Goal: Book appointment/travel/reservation

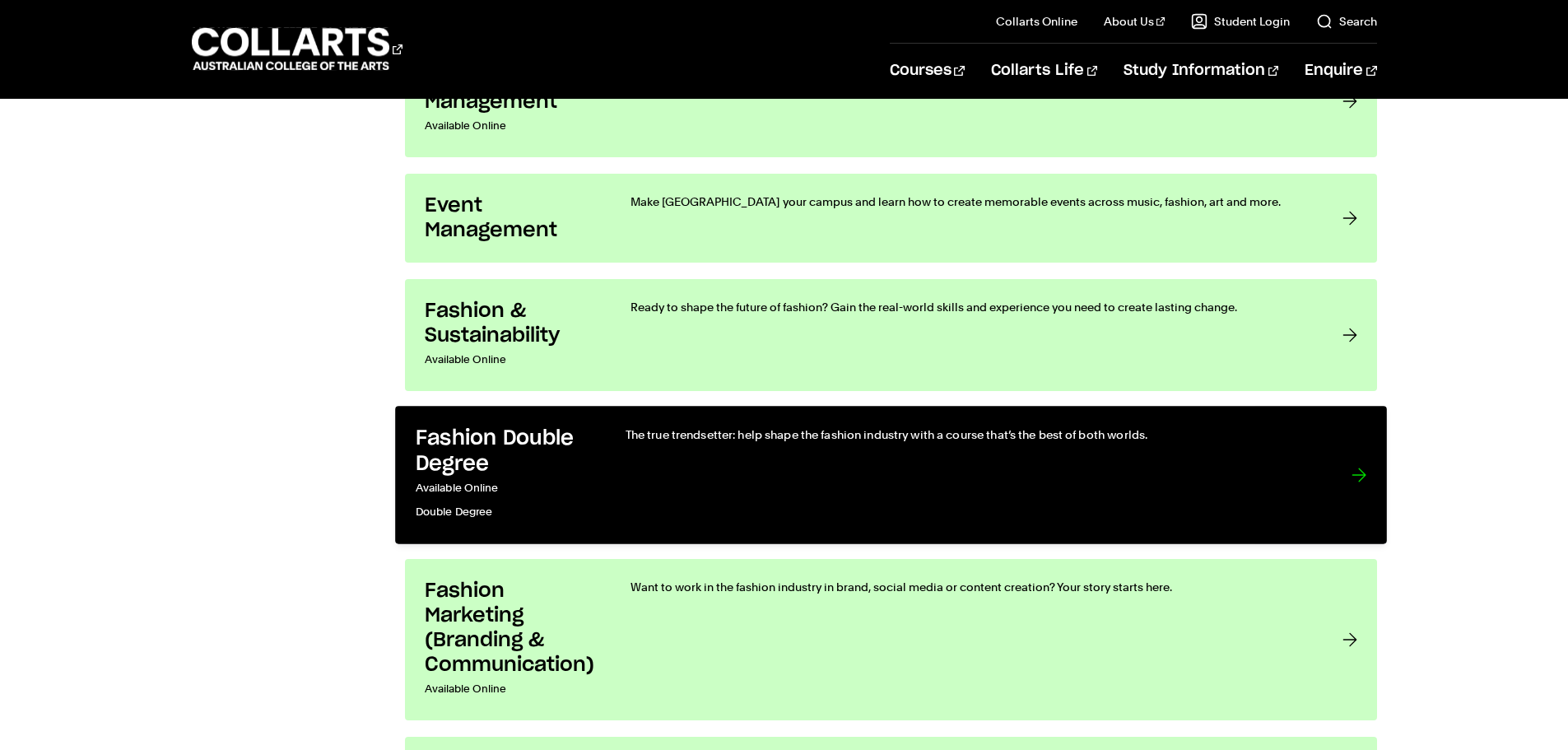
scroll to position [1894, 0]
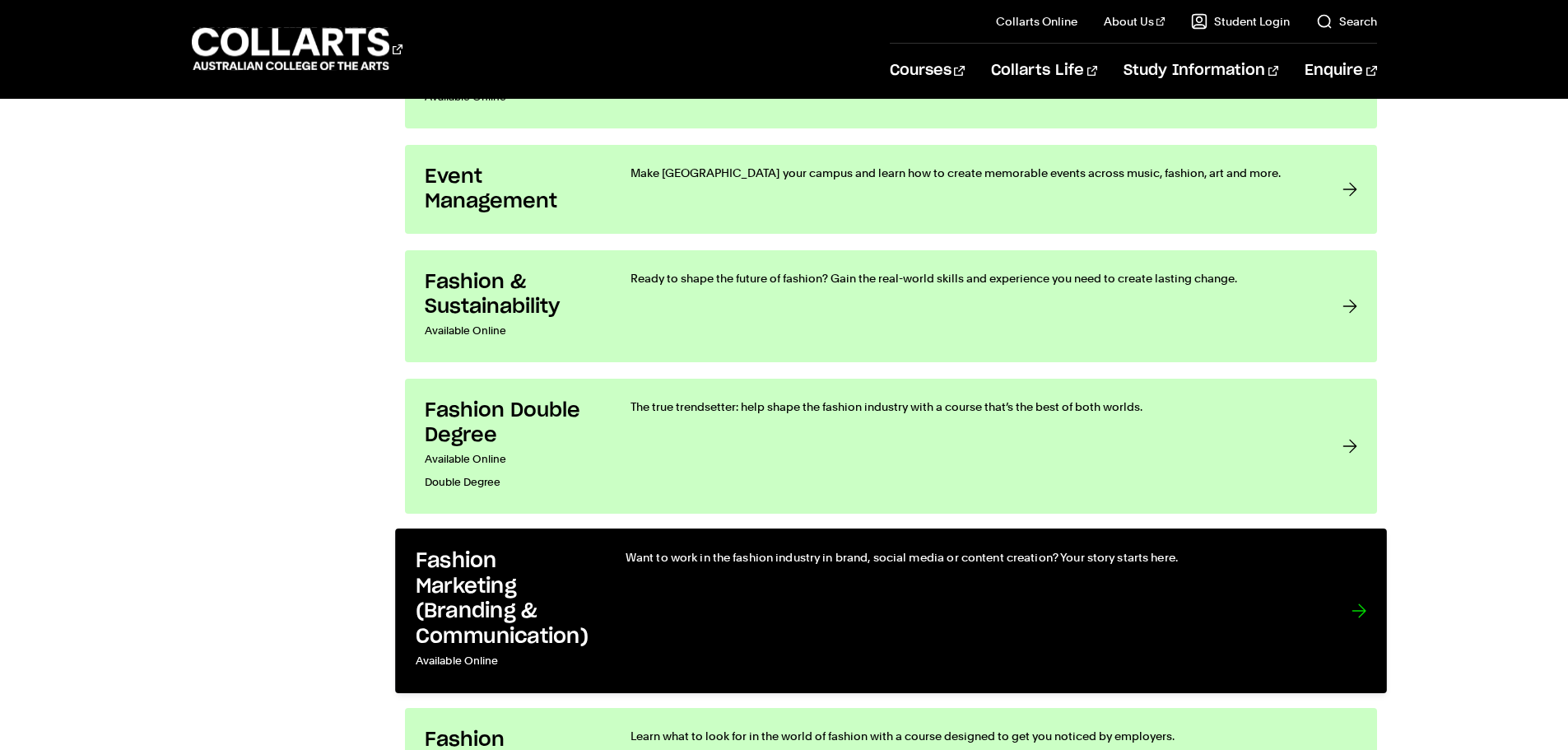
click at [484, 615] on h3 "Fashion Marketing (Branding & Communication)" at bounding box center [503, 599] width 177 height 100
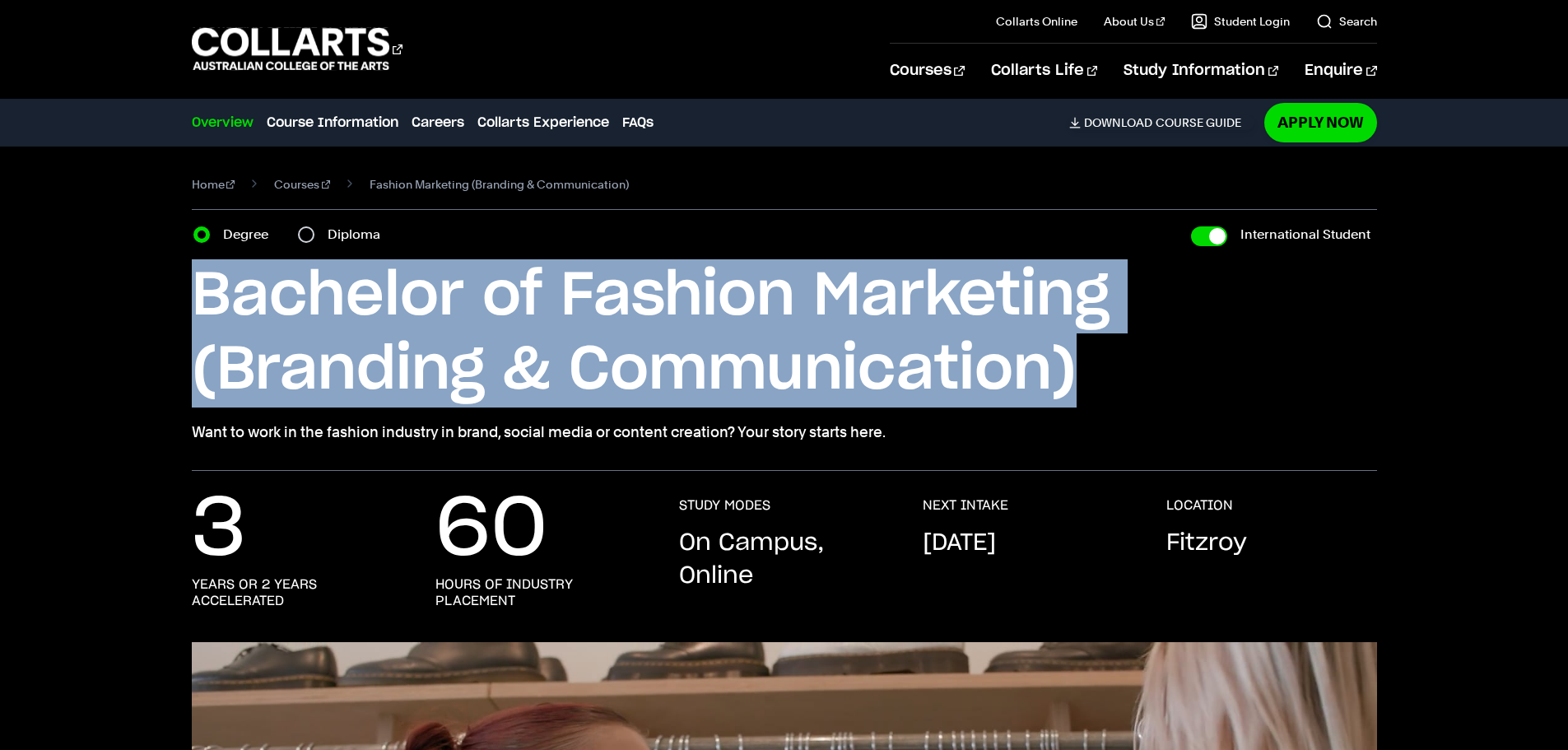
drag, startPoint x: 197, startPoint y: 300, endPoint x: 1109, endPoint y: 377, distance: 915.2
click at [0, 0] on h1 "Bachelor of Fashion Marketing (Branding & Communication)" at bounding box center [0, 0] width 0 height 0
copy h1 "Bachelor of Fashion Marketing (Branding & Communication)"
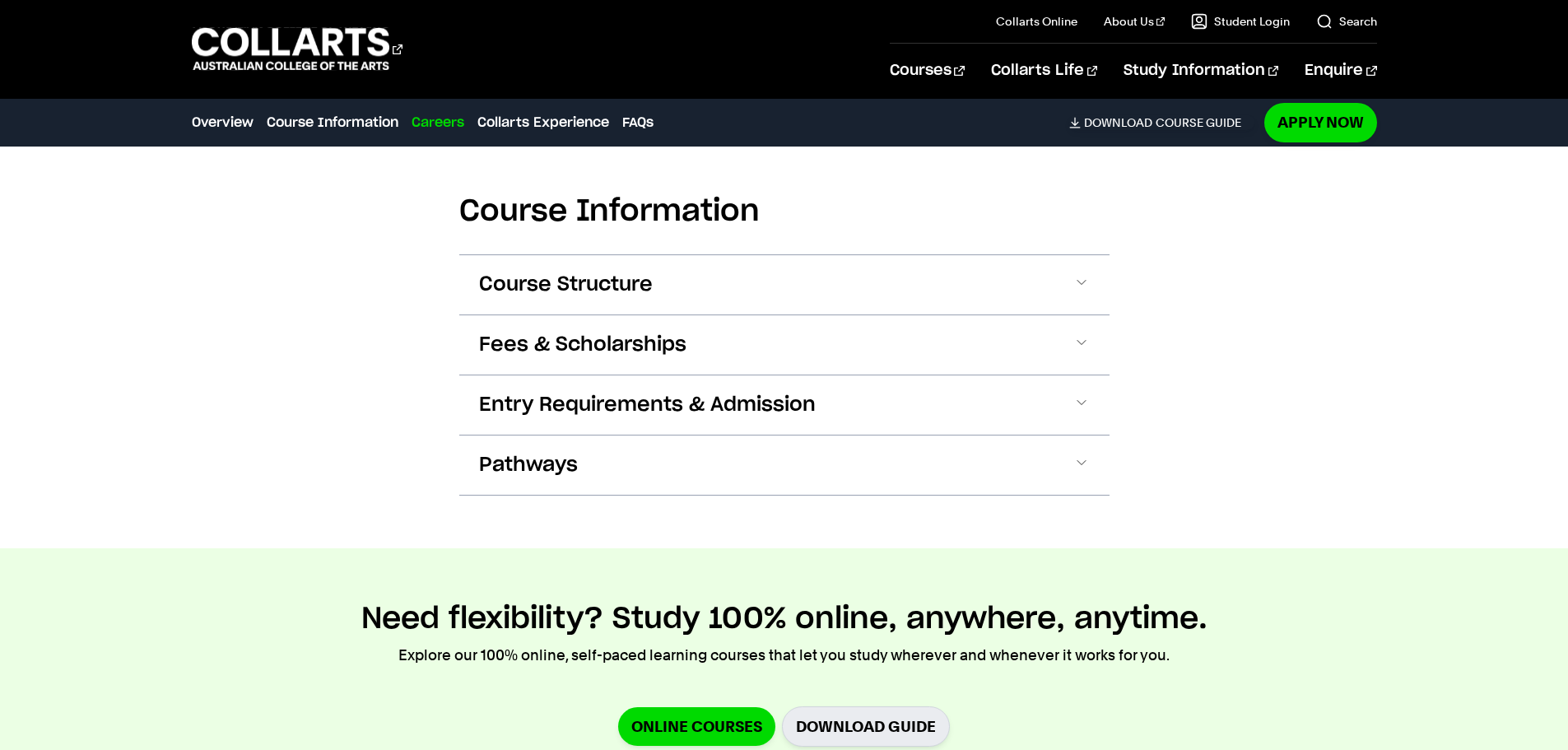
scroll to position [1729, 0]
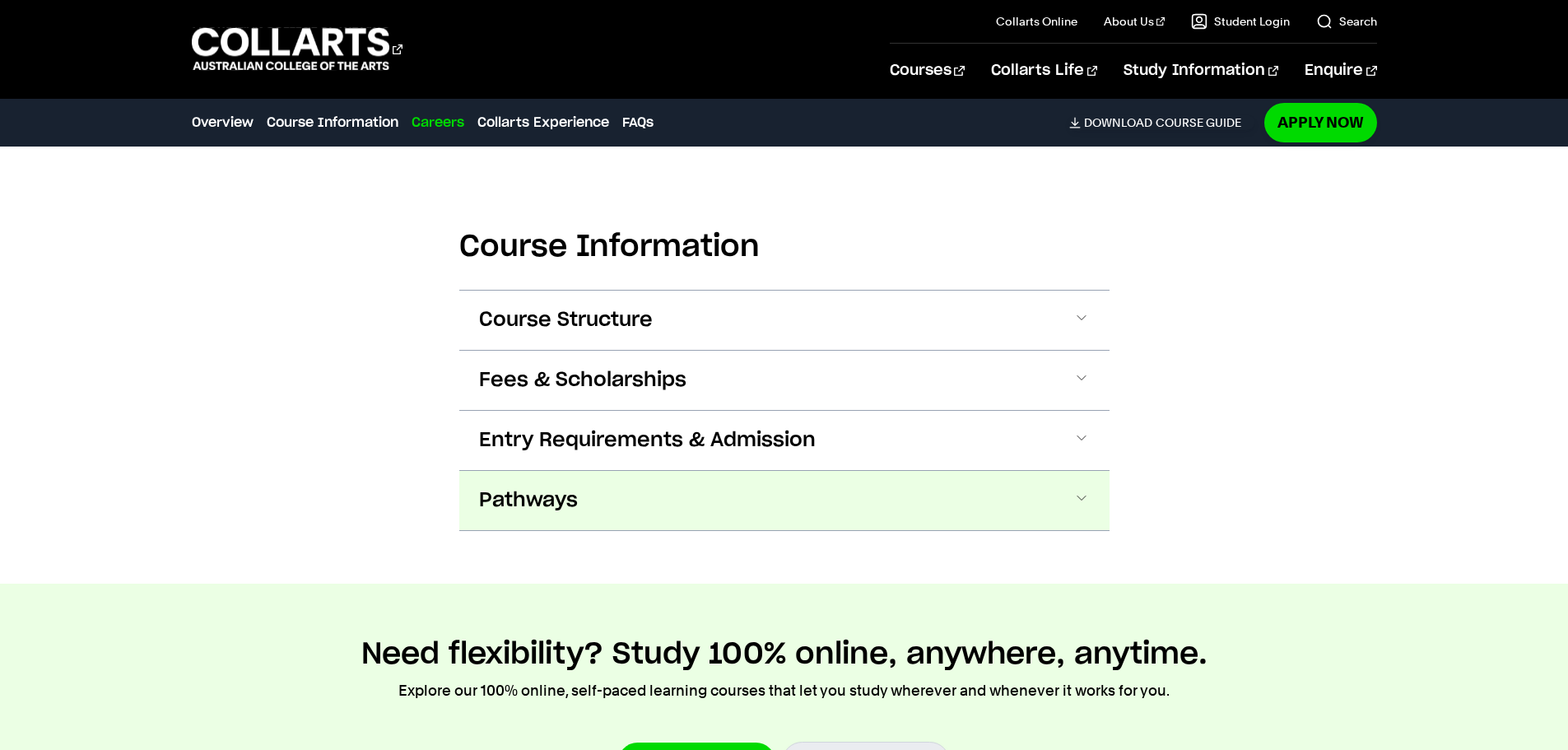
click at [0, 0] on button "Pathways" at bounding box center [0, 0] width 0 height 0
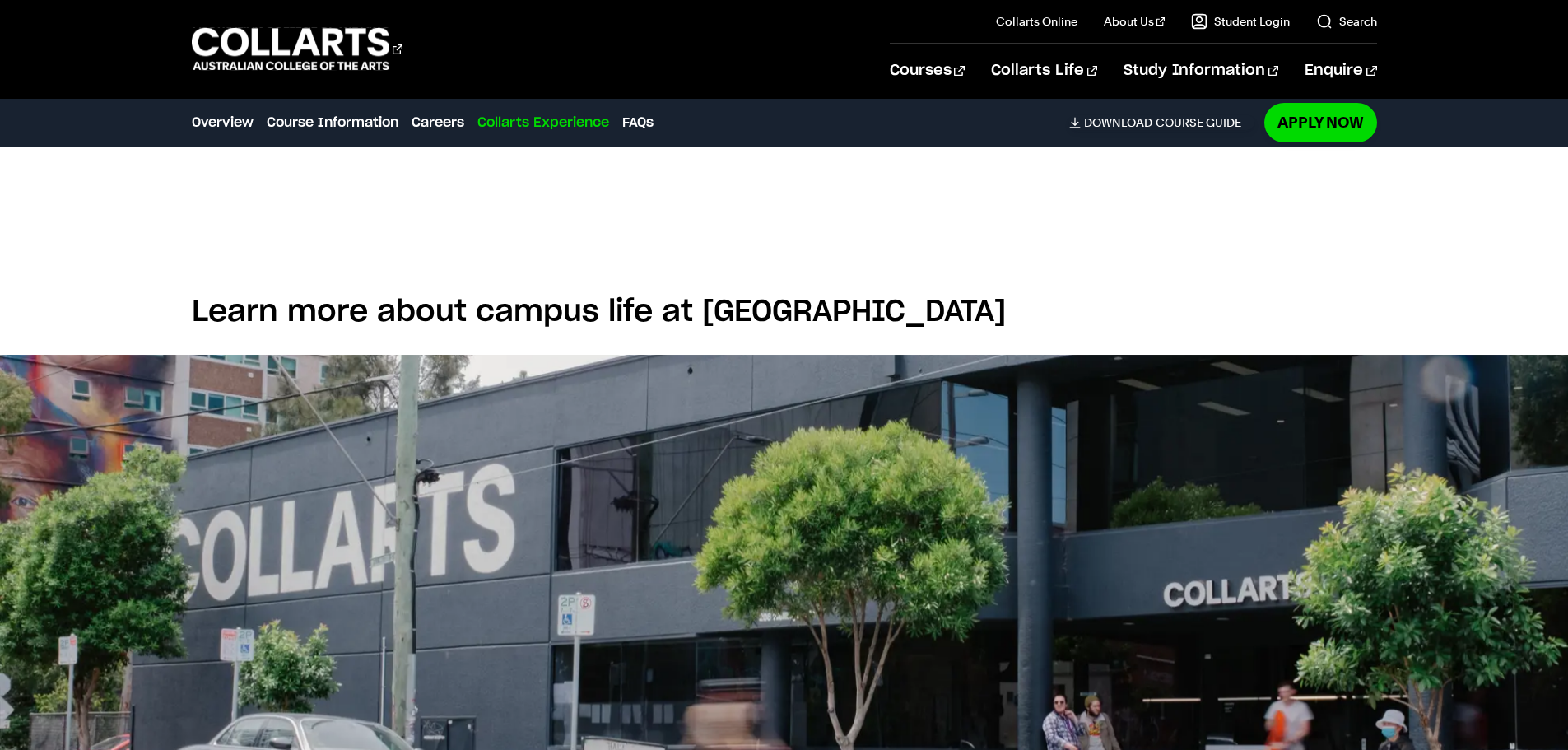
scroll to position [4180, 0]
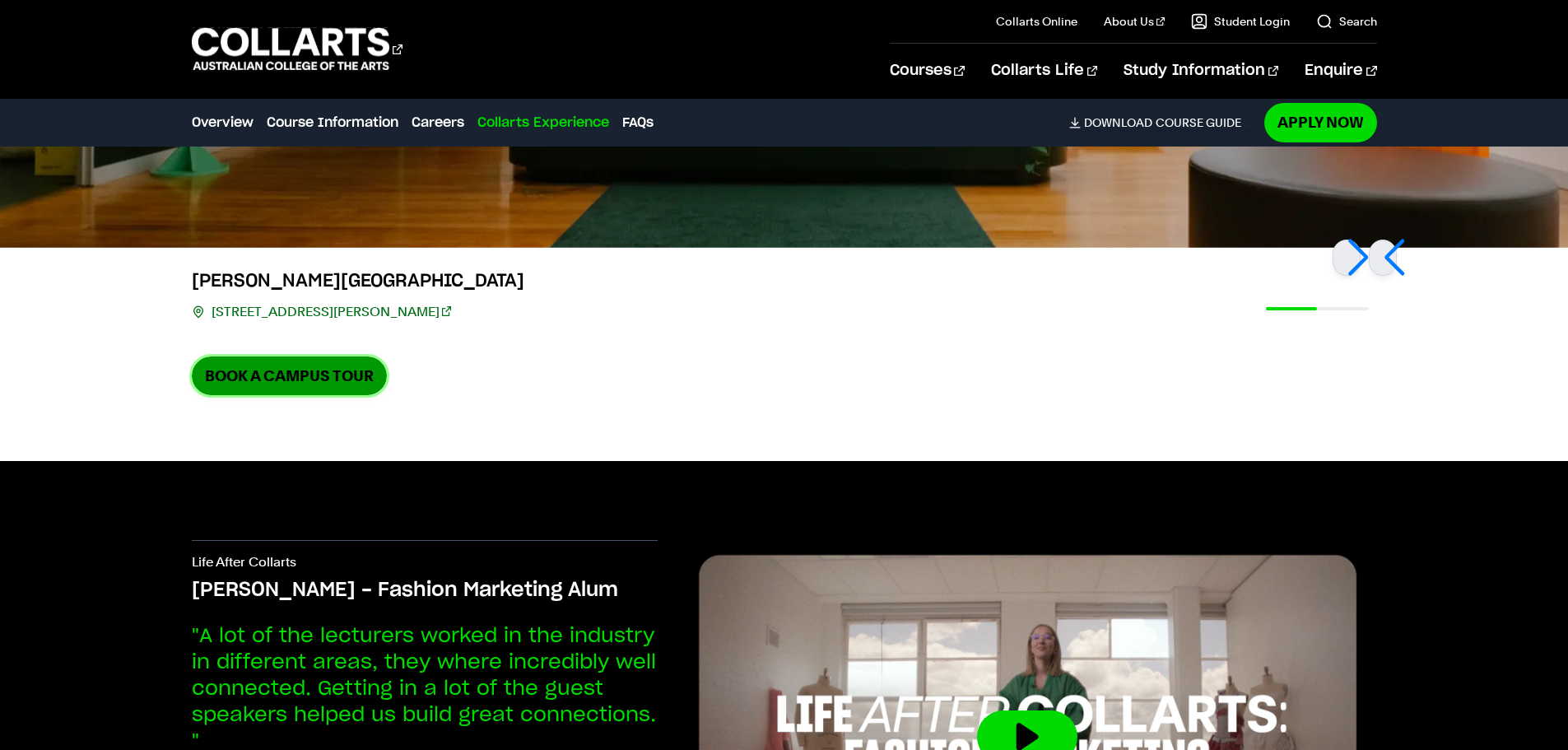
click at [306, 357] on link "Book a Campus Tour" at bounding box center [289, 376] width 195 height 39
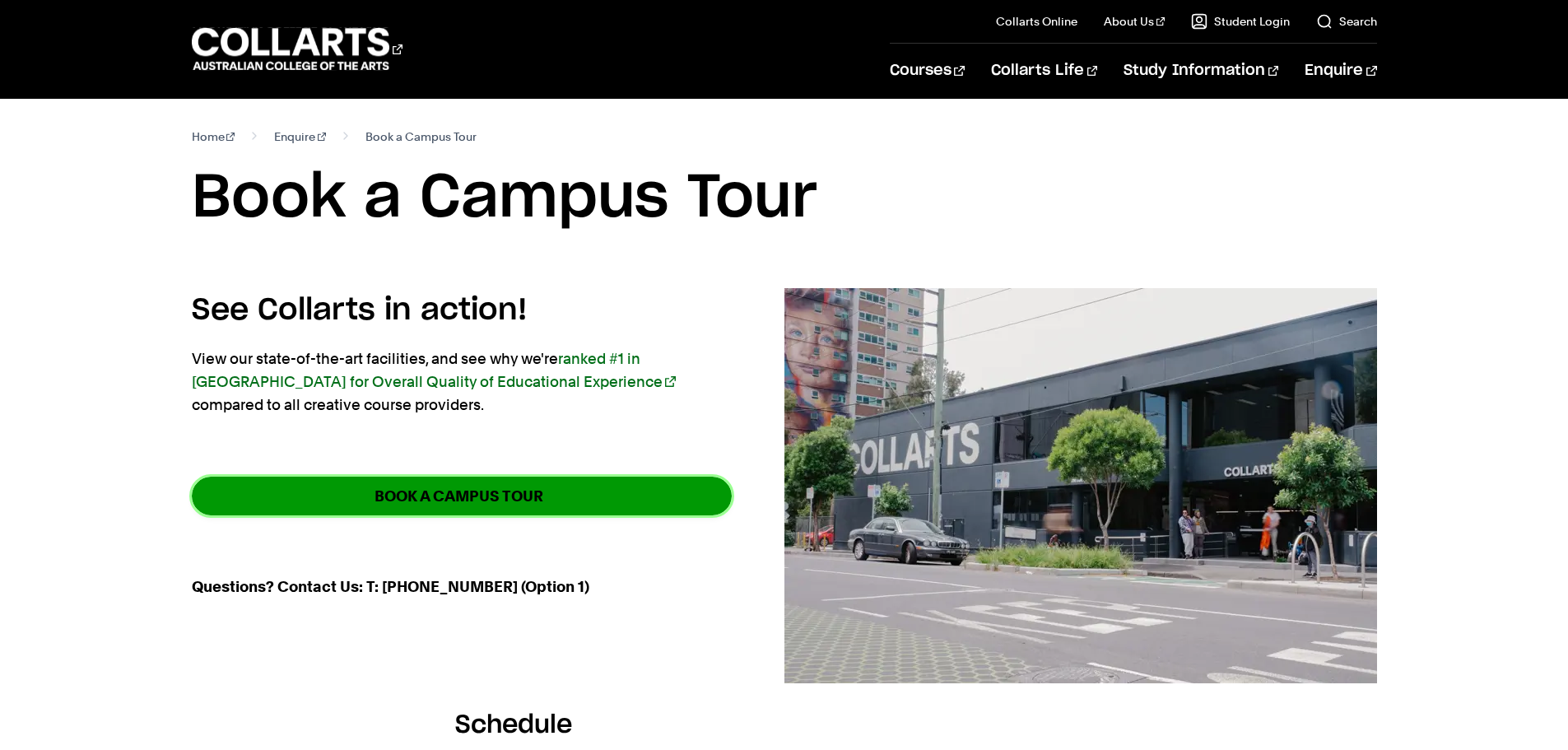
click at [501, 493] on strong "BOOK A CAMPUS TOUR" at bounding box center [459, 496] width 169 height 19
